Goal: Information Seeking & Learning: Check status

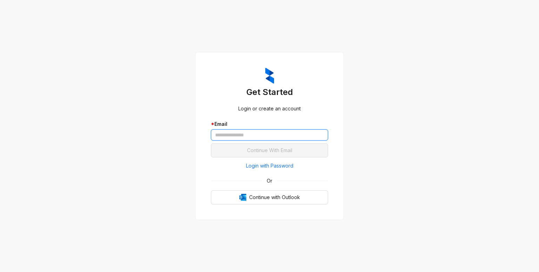
click at [238, 133] on input "text" at bounding box center [269, 134] width 117 height 11
type input "**********"
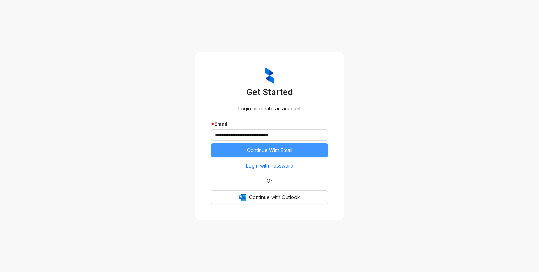
click at [276, 151] on span "Continue With Email" at bounding box center [269, 151] width 45 height 8
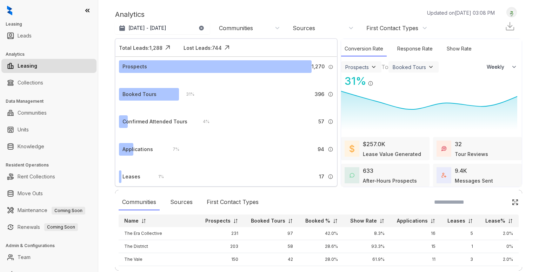
select select "******"
click at [278, 28] on div "Communities" at bounding box center [249, 28] width 61 height 8
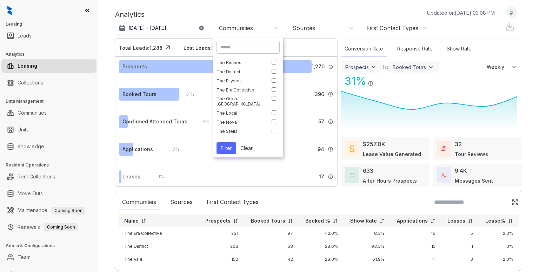
scroll to position [79, 0]
click at [228, 146] on button "Filter" at bounding box center [226, 148] width 20 height 12
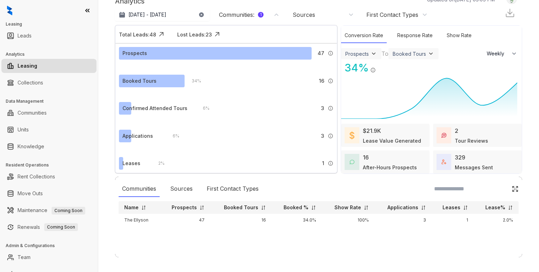
scroll to position [15, 0]
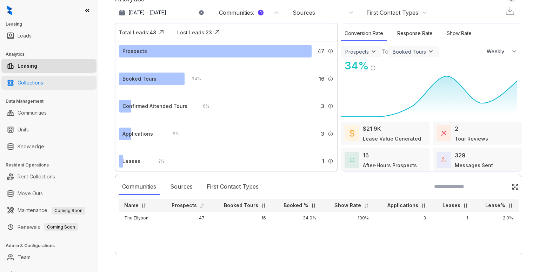
click at [43, 83] on link "Collections" at bounding box center [31, 83] width 26 height 14
click at [31, 82] on link "Collections" at bounding box center [31, 83] width 26 height 14
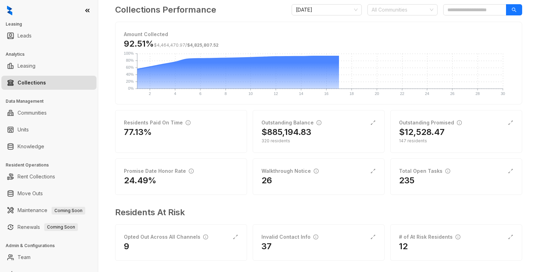
scroll to position [55, 0]
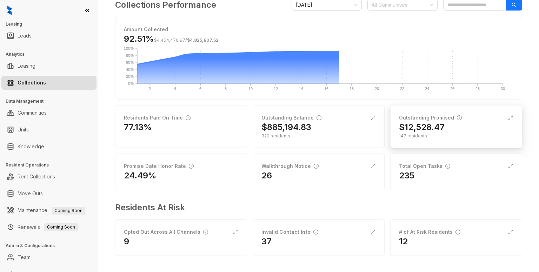
click at [407, 128] on h2 "$12,528.47" at bounding box center [422, 127] width 46 height 11
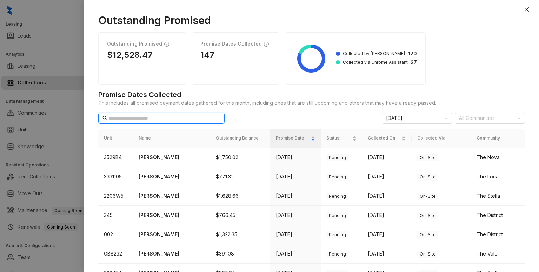
click at [168, 120] on input "text" at bounding box center [162, 118] width 106 height 8
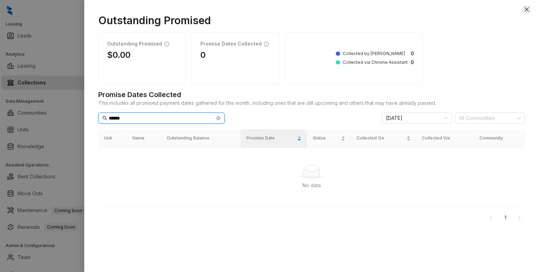
type input "******"
click at [527, 9] on icon "close" at bounding box center [526, 9] width 4 height 4
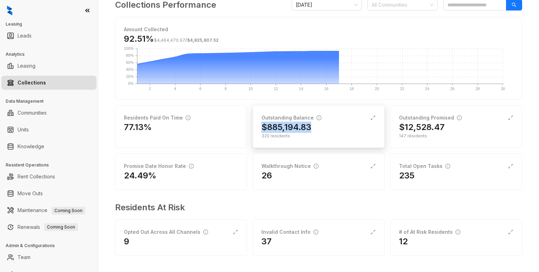
click at [325, 121] on div "Outstanding Balance $885,194.83 320 residents" at bounding box center [318, 126] width 132 height 43
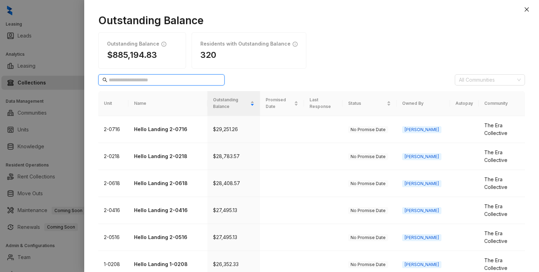
click at [143, 79] on input "text" at bounding box center [162, 80] width 106 height 8
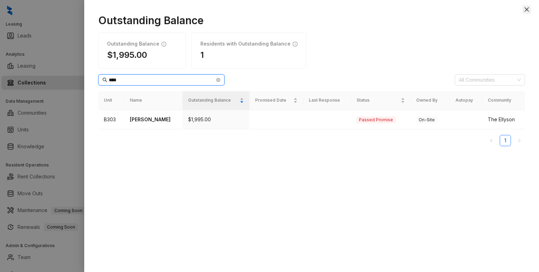
type input "****"
click at [523, 8] on button "Close" at bounding box center [526, 9] width 8 height 8
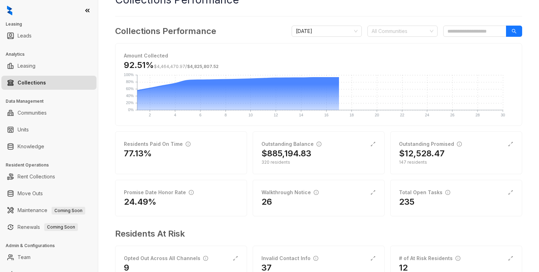
scroll to position [28, 0]
click at [421, 32] on div "All Communities" at bounding box center [402, 31] width 70 height 11
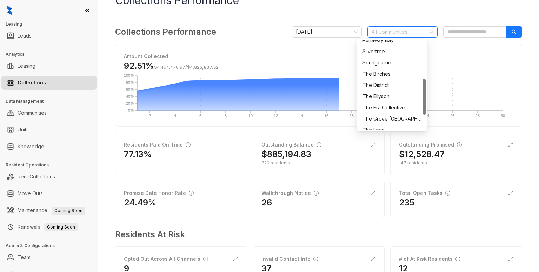
scroll to position [96, 0]
drag, startPoint x: 425, startPoint y: 70, endPoint x: 426, endPoint y: 109, distance: 38.6
click at [426, 109] on div "68a37e5d9dfe8d5dc5af5706 68a37e71cebcfc7386820707 68a381c4d8b1e00474785f9e [GEO…" at bounding box center [392, 85] width 70 height 93
click at [384, 96] on div "The Ellyson" at bounding box center [391, 96] width 59 height 8
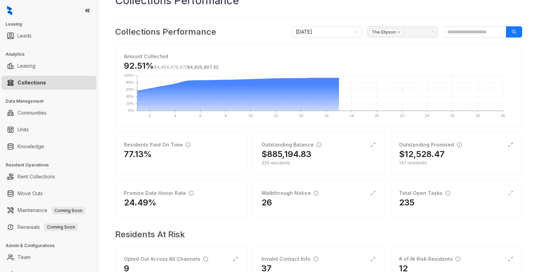
click at [473, 44] on div "Amount Collected 92.51% $4,464,470.97 / $4,825,807.52 2 2 4 4 6 6 8 8 10 10 12 …" at bounding box center [318, 85] width 406 height 82
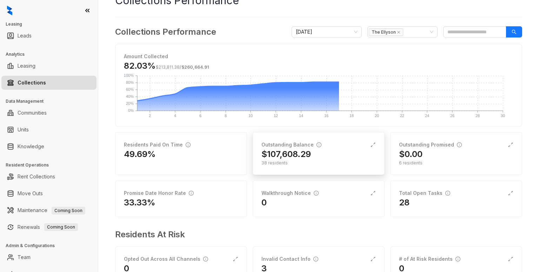
click at [338, 151] on div "$107,608.29" at bounding box center [318, 154] width 114 height 11
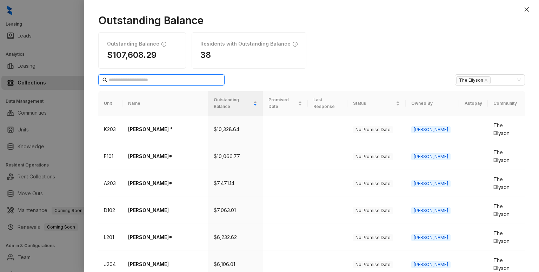
click at [149, 78] on input "text" at bounding box center [162, 80] width 106 height 8
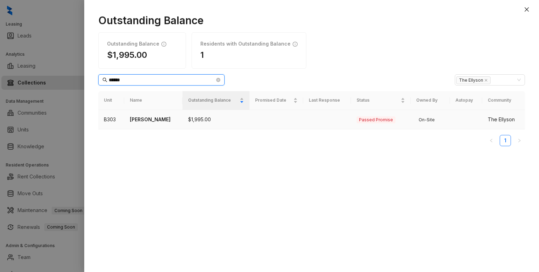
type input "******"
click at [146, 125] on td "[PERSON_NAME]" at bounding box center [153, 119] width 58 height 19
click at [146, 120] on p "[PERSON_NAME]" at bounding box center [153, 120] width 47 height 8
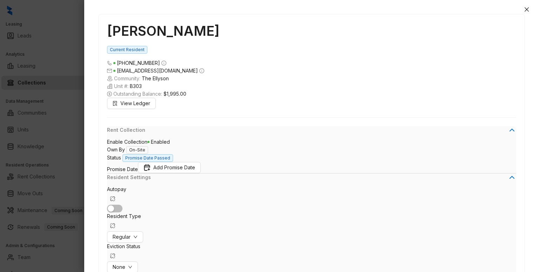
scroll to position [63, 0]
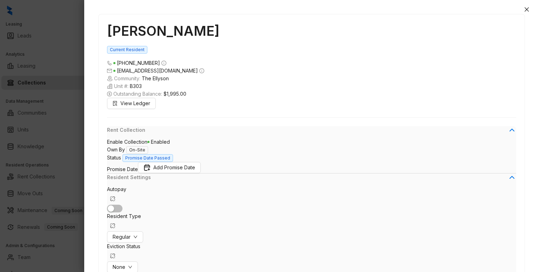
scroll to position [926, 0]
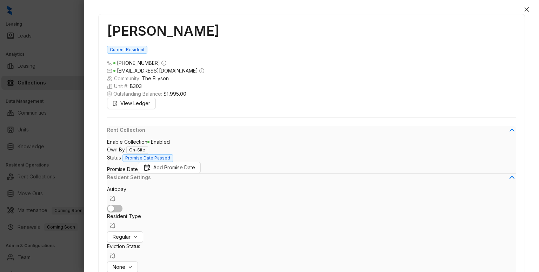
drag, startPoint x: 524, startPoint y: 188, endPoint x: 525, endPoint y: 195, distance: 7.0
click at [525, 195] on div "[PERSON_NAME] Current Resident [PHONE_NUMBER] [EMAIL_ADDRESS][DOMAIN_NAME] Comm…" at bounding box center [311, 139] width 454 height 265
